Goal: Download file/media

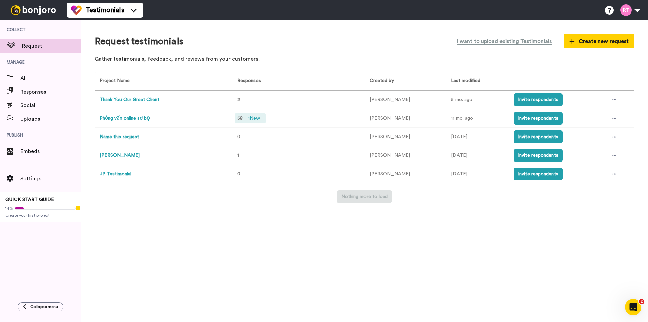
click at [243, 119] on div "58 1 New" at bounding box center [250, 118] width 31 height 10
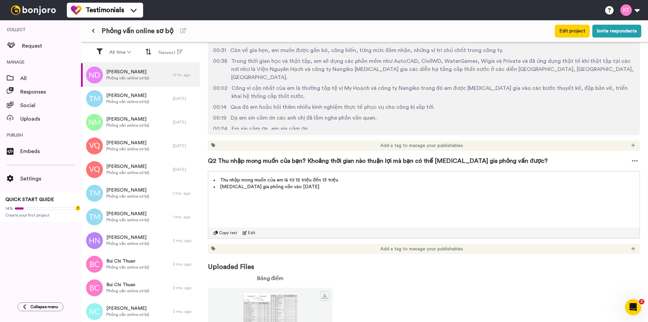
scroll to position [262, 0]
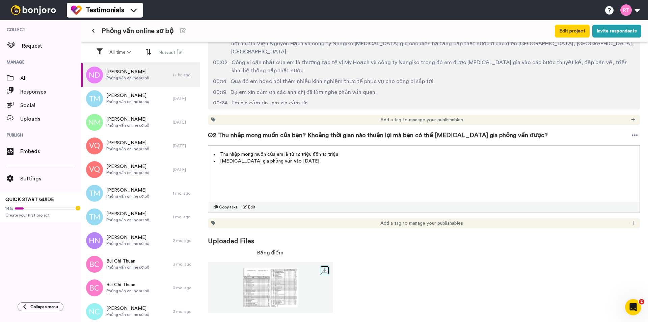
click at [323, 272] on icon at bounding box center [324, 269] width 5 height 5
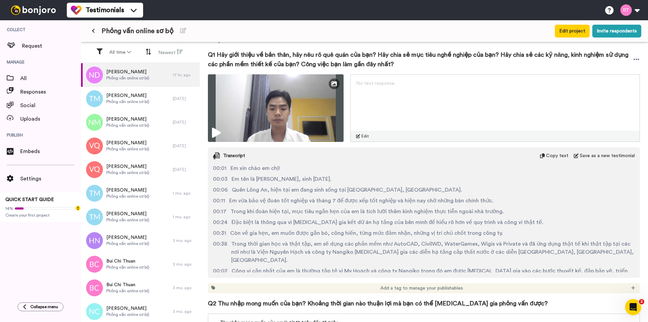
scroll to position [93, 0]
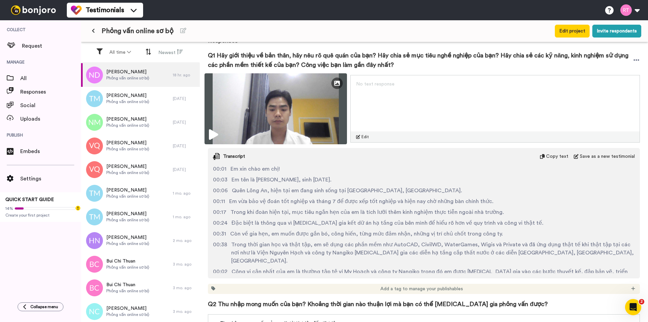
click at [295, 118] on img at bounding box center [276, 108] width 143 height 71
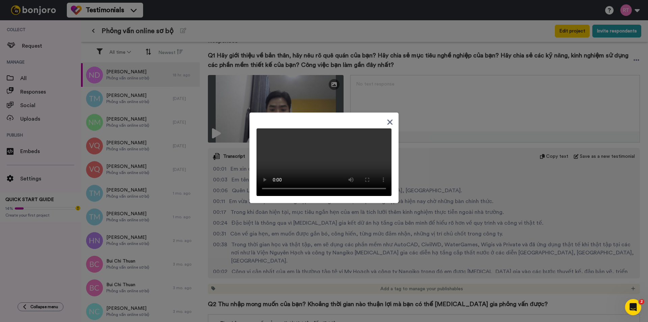
click at [259, 192] on video at bounding box center [324, 162] width 135 height 68
click at [388, 118] on icon at bounding box center [390, 122] width 6 height 8
